Goal: Transaction & Acquisition: Book appointment/travel/reservation

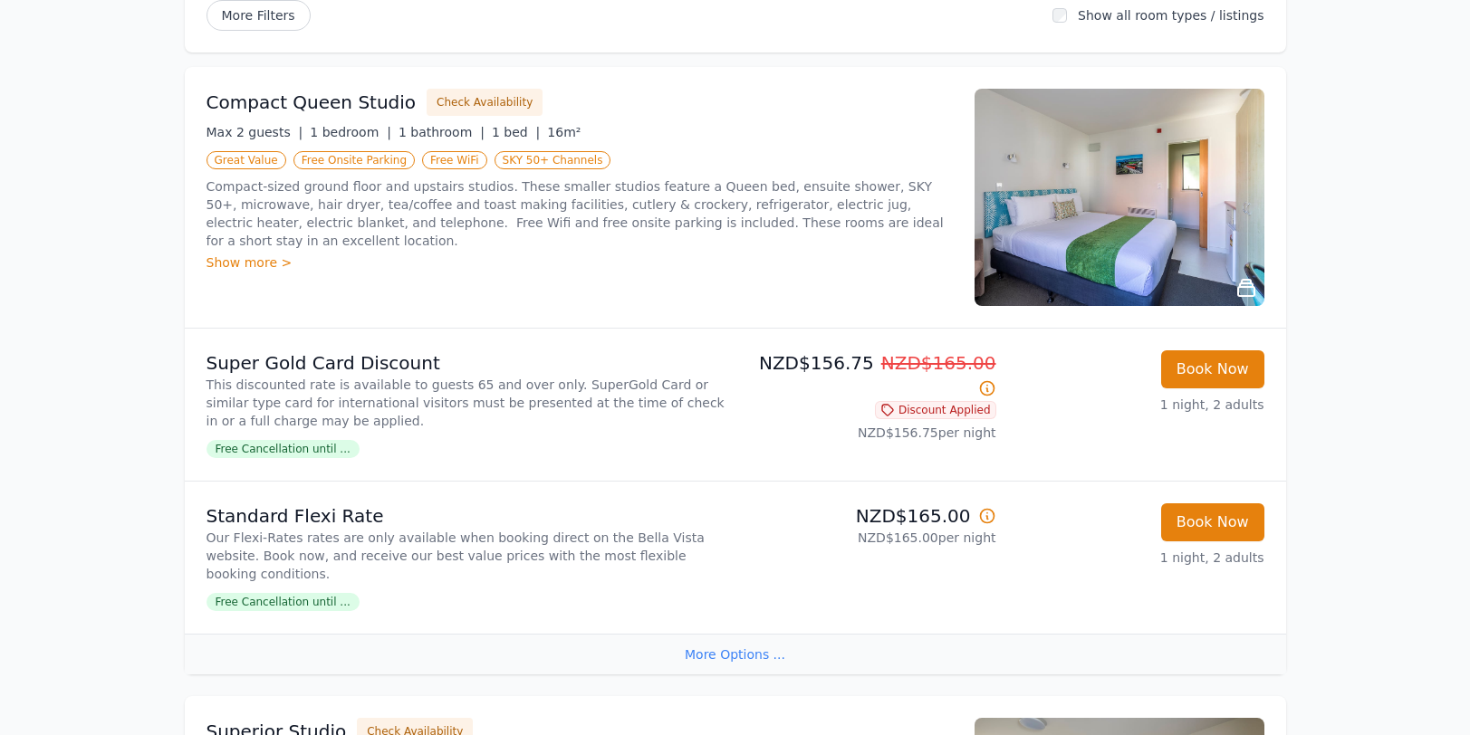
scroll to position [196, 0]
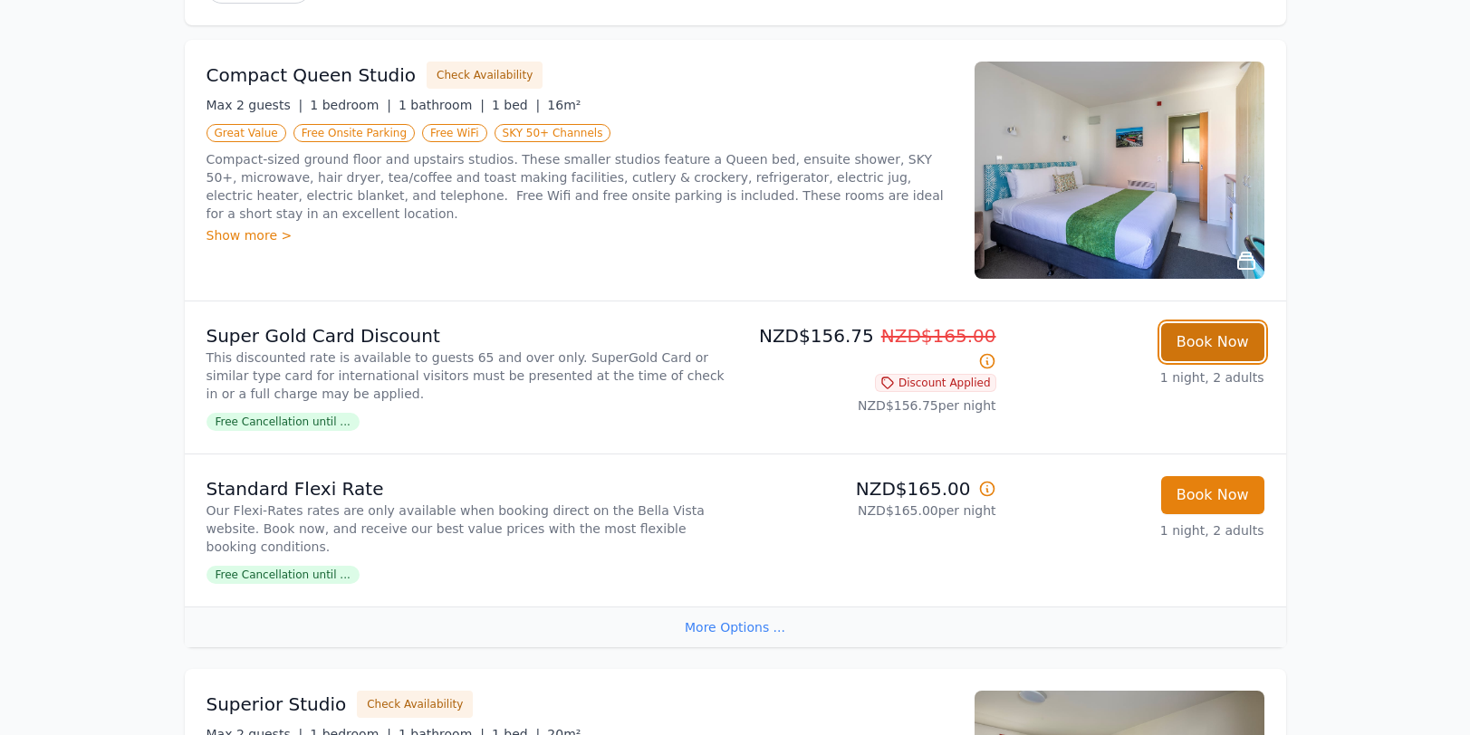
click at [1189, 337] on button "Book Now" at bounding box center [1212, 342] width 103 height 38
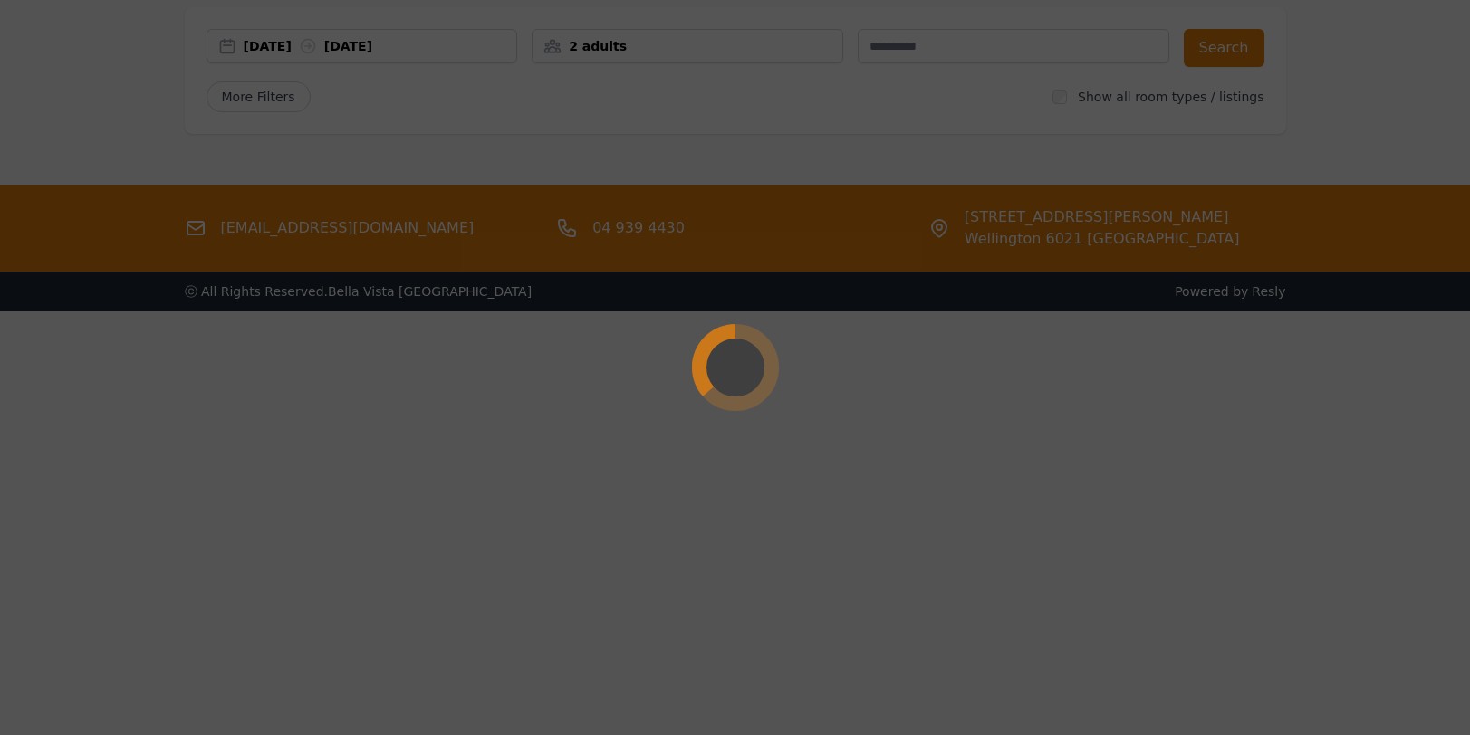
select select "**"
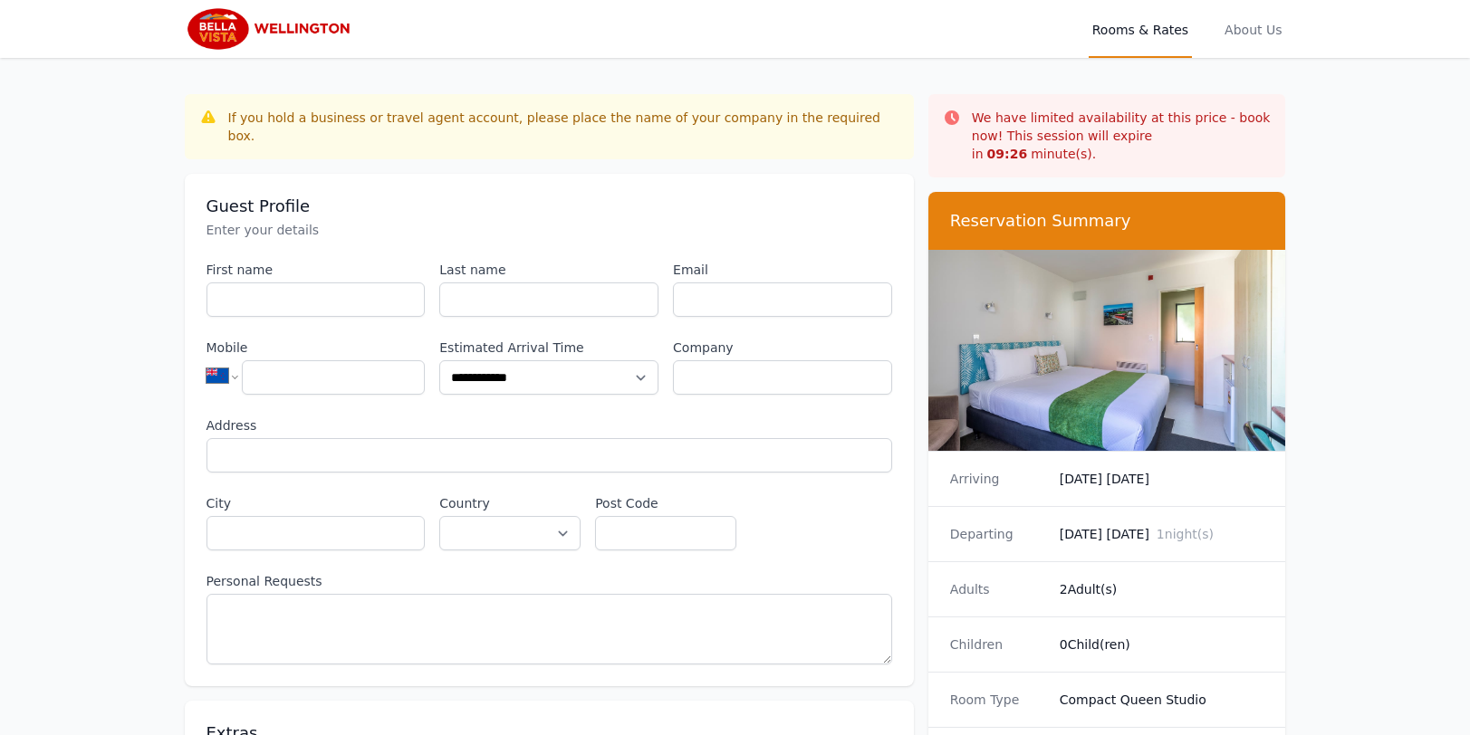
scroll to position [87, 0]
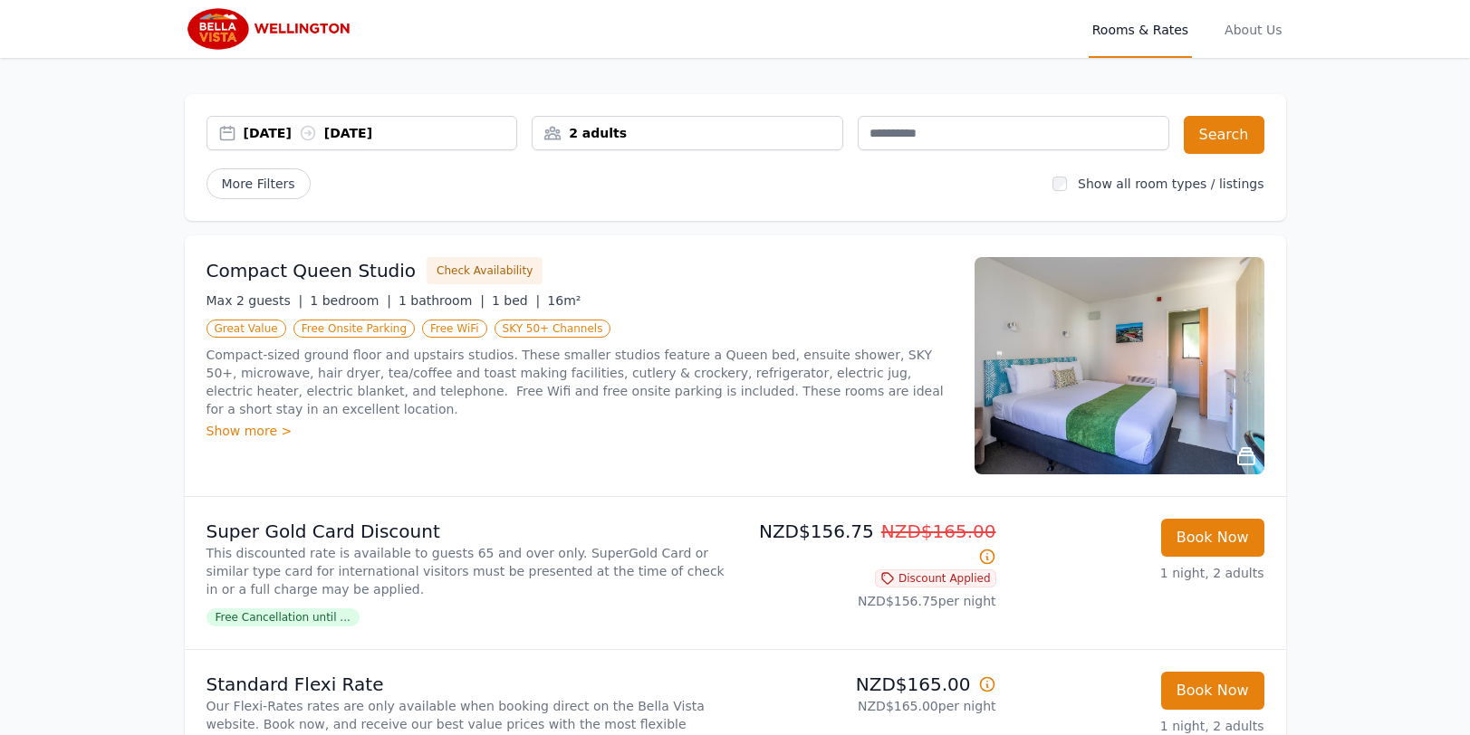
click at [277, 131] on div "[DATE] [DATE]" at bounding box center [380, 133] width 273 height 18
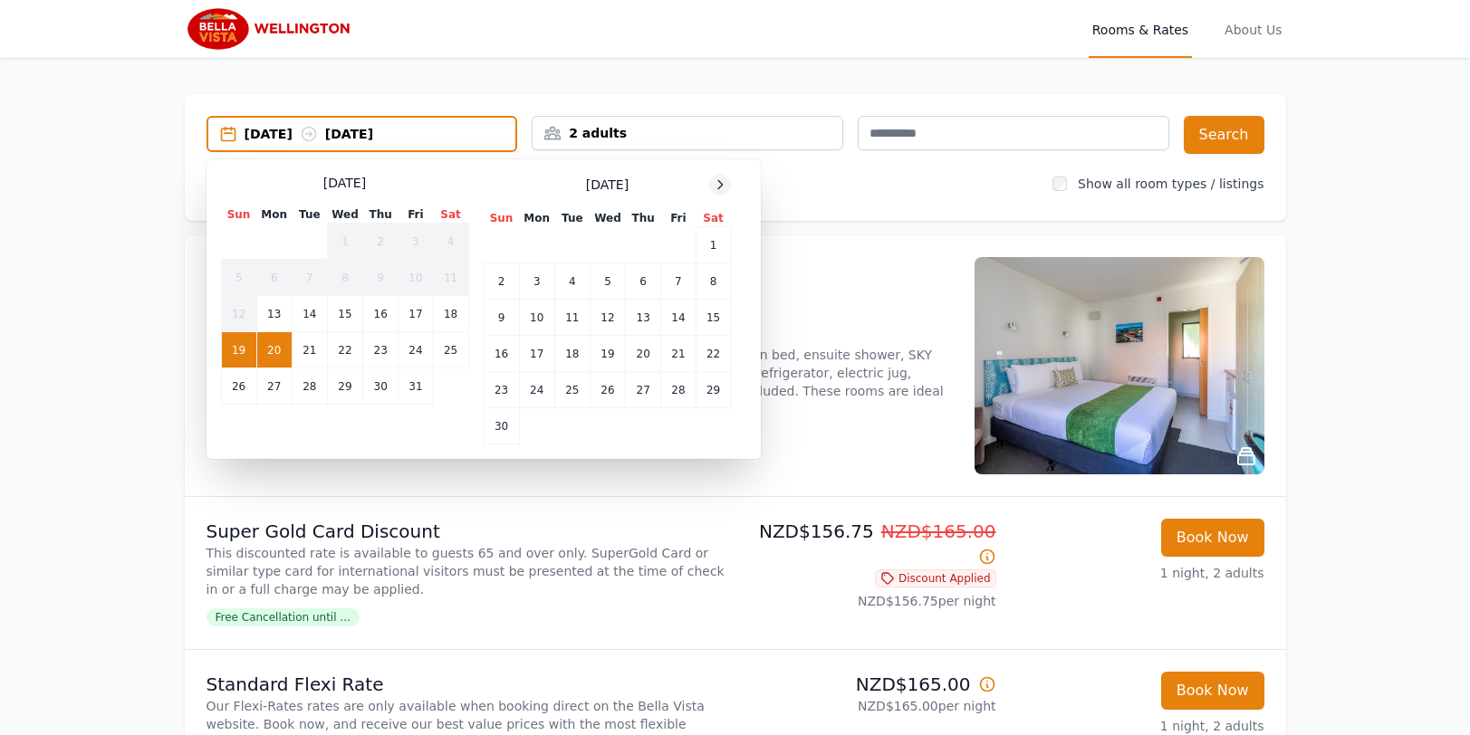
click at [719, 182] on icon at bounding box center [720, 184] width 5 height 8
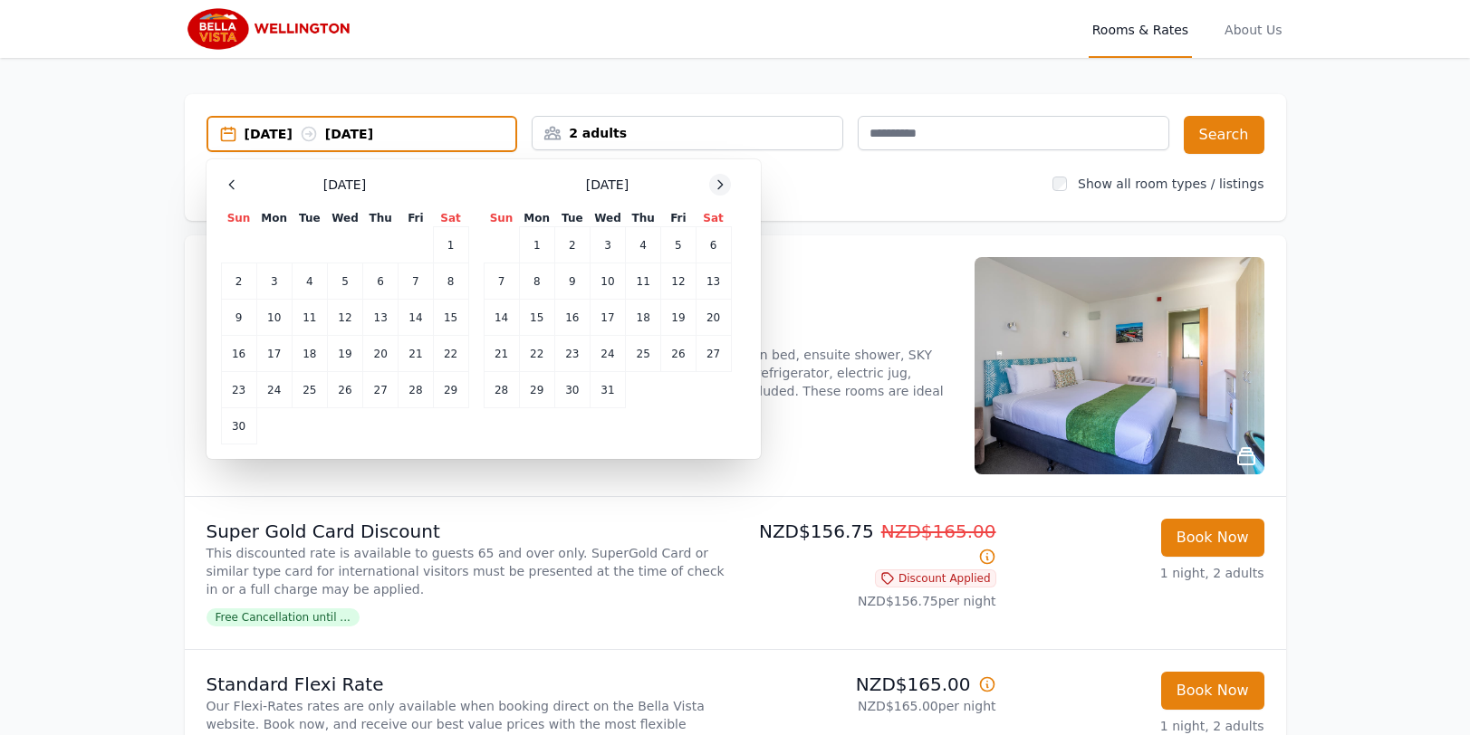
click at [719, 182] on icon at bounding box center [720, 184] width 14 height 14
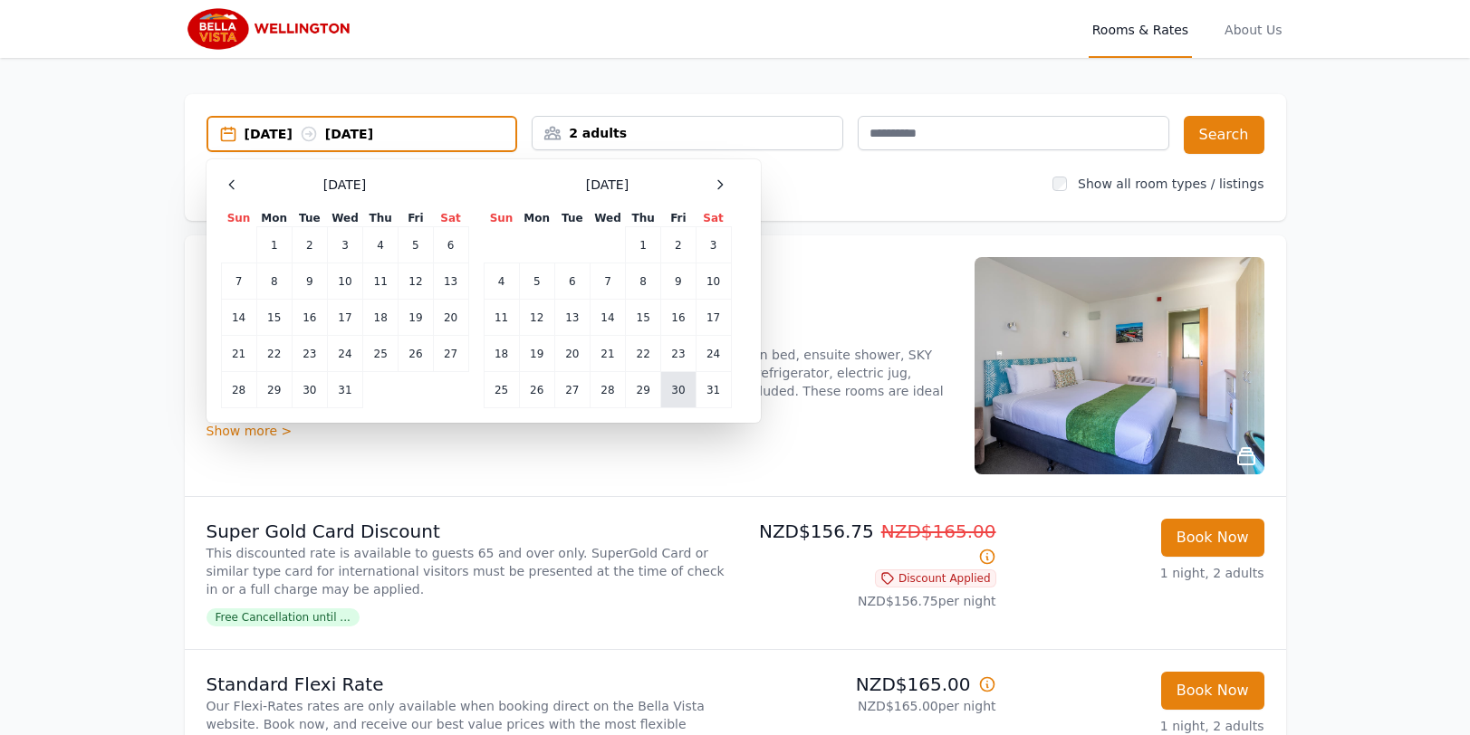
click at [678, 384] on td "30" at bounding box center [678, 390] width 34 height 36
click at [710, 384] on td "31" at bounding box center [712, 390] width 35 height 36
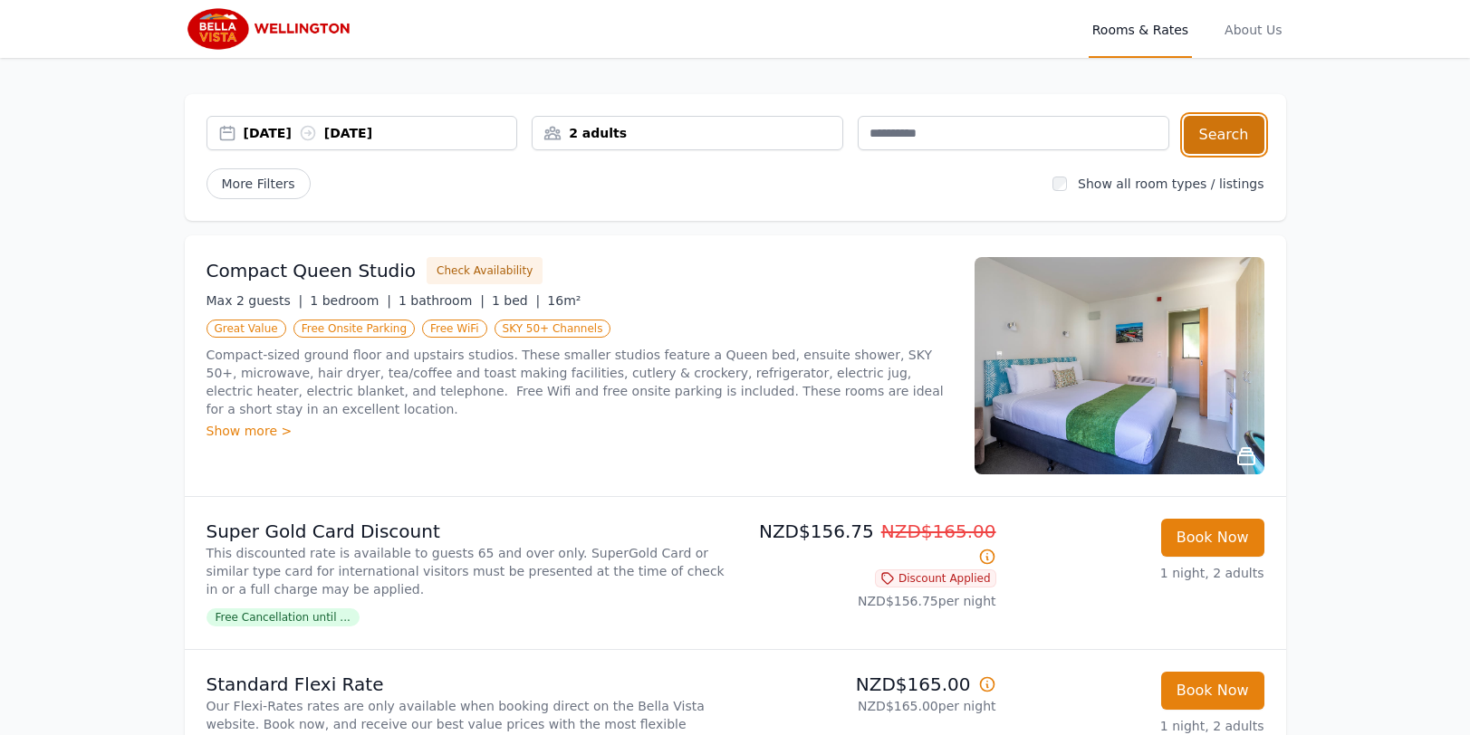
click at [1221, 127] on button "Search" at bounding box center [1223, 135] width 81 height 38
